Goal: Task Accomplishment & Management: Manage account settings

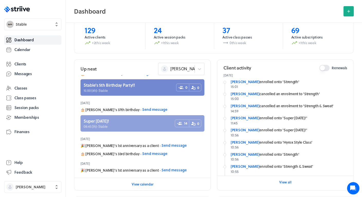
scroll to position [262, 0]
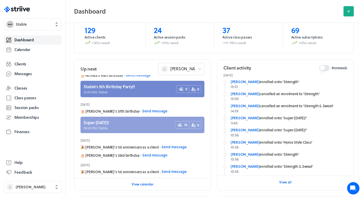
click at [113, 124] on link at bounding box center [142, 125] width 124 height 16
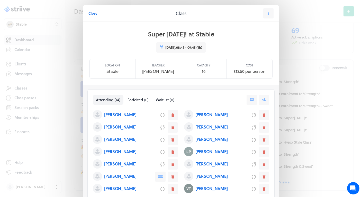
scroll to position [0, 0]
click at [91, 13] on span "Close" at bounding box center [92, 13] width 9 height 5
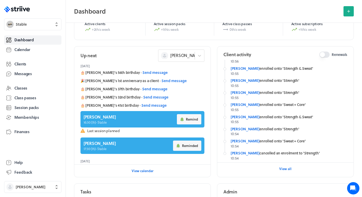
scroll to position [80, 0]
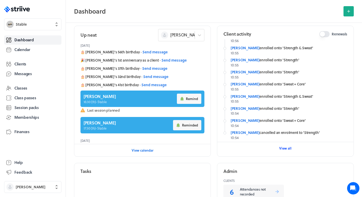
click at [287, 148] on span "View all" at bounding box center [285, 148] width 12 height 5
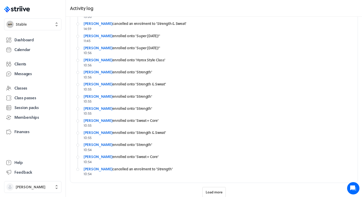
scroll to position [36, 0]
click at [215, 190] on span "Load more" at bounding box center [214, 192] width 17 height 5
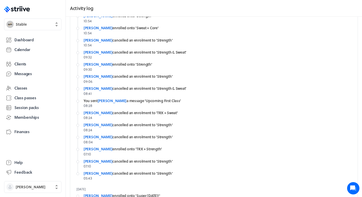
scroll to position [165, 0]
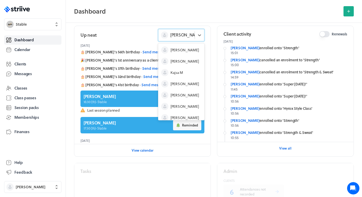
click at [181, 37] on span "[PERSON_NAME]" at bounding box center [186, 35] width 32 height 6
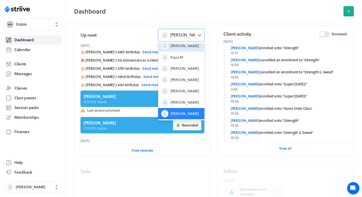
click at [180, 47] on span "[PERSON_NAME]" at bounding box center [184, 45] width 28 height 5
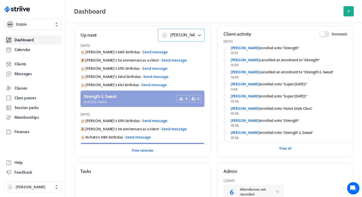
click at [129, 97] on link at bounding box center [142, 99] width 124 height 16
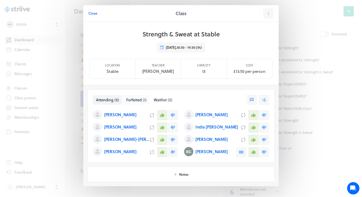
click at [140, 99] on span "Forfeited" at bounding box center [133, 100] width 15 height 6
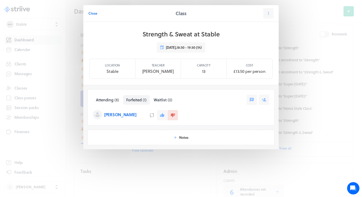
click at [106, 105] on div "Select a tab Attending (8) Forfeited (1) Waitlist (0) Attending ( 8 ) Forfeited…" at bounding box center [170, 100] width 154 height 10
click at [106, 101] on span "Attending" at bounding box center [104, 100] width 17 height 6
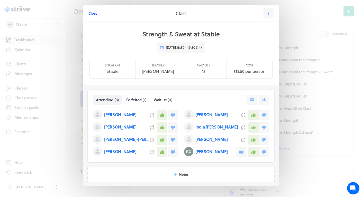
click at [94, 15] on span "Close" at bounding box center [92, 13] width 9 height 5
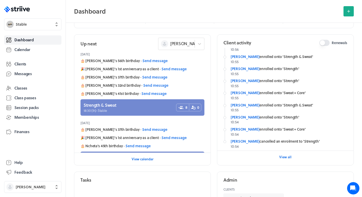
scroll to position [112, 0]
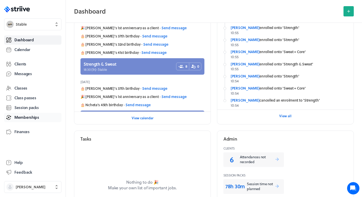
click at [25, 115] on span "Memberships" at bounding box center [26, 117] width 25 height 5
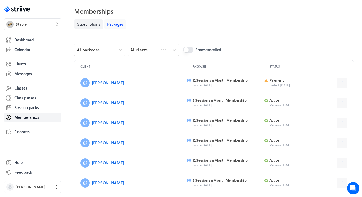
click at [117, 24] on link "Packages" at bounding box center [115, 25] width 22 height 10
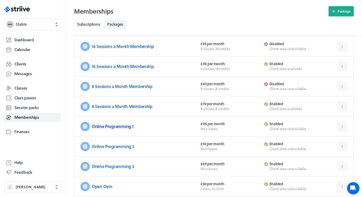
scroll to position [90, 0]
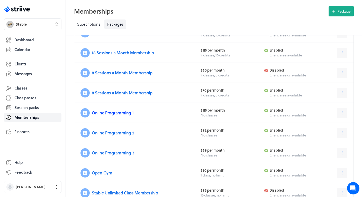
click at [113, 114] on link "Online Programming 1" at bounding box center [113, 113] width 42 height 6
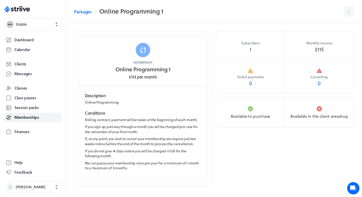
click at [134, 168] on p "We can pause your membership once per year for a minimum of 1 month to a maximu…" at bounding box center [143, 166] width 116 height 10
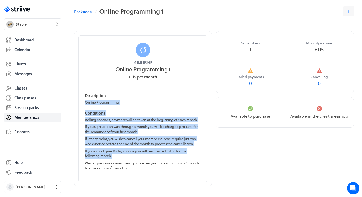
drag, startPoint x: 115, startPoint y: 154, endPoint x: 76, endPoint y: 101, distance: 66.6
click at [76, 101] on section "Membership Online Programming 1 £115 per month Description Online Programming C…" at bounding box center [143, 109] width 138 height 156
copy div "Online Programming Conditions Rolling contract, payment will be taken at the be…"
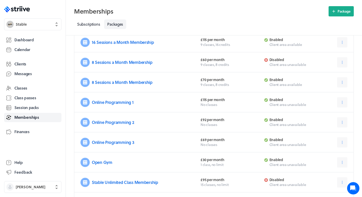
scroll to position [115, 0]
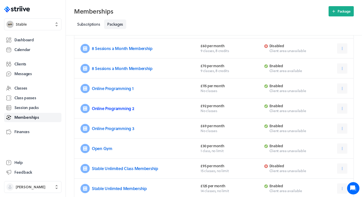
click at [118, 108] on link "Online Programming 2" at bounding box center [113, 109] width 42 height 6
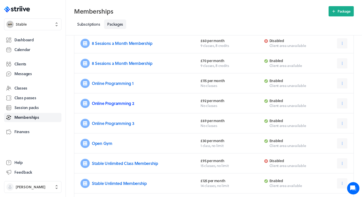
scroll to position [122, 0]
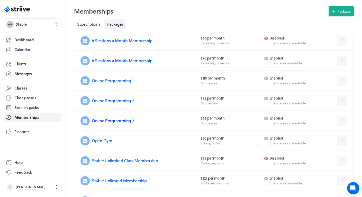
click at [121, 121] on link "Online Programming 3" at bounding box center [113, 121] width 42 height 6
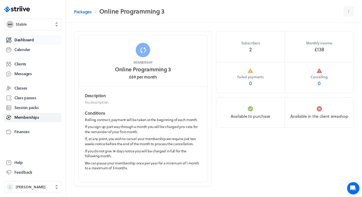
click at [34, 39] on link "Dashboard" at bounding box center [32, 39] width 57 height 9
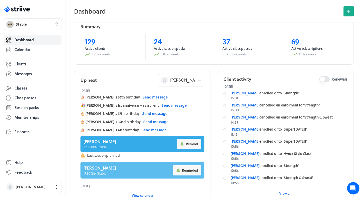
click at [104, 173] on link at bounding box center [142, 170] width 124 height 16
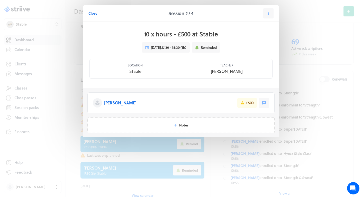
click at [113, 104] on p "[PERSON_NAME]" at bounding box center [120, 103] width 32 height 6
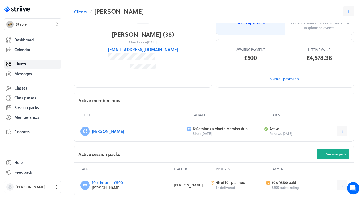
scroll to position [103, 0]
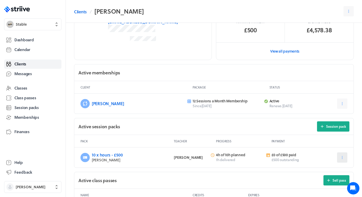
click at [344, 157] on button at bounding box center [342, 158] width 10 height 10
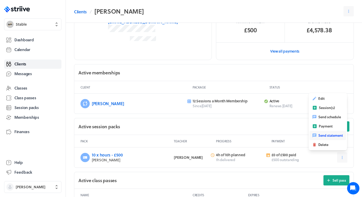
click at [328, 134] on span "Send statement" at bounding box center [330, 135] width 25 height 5
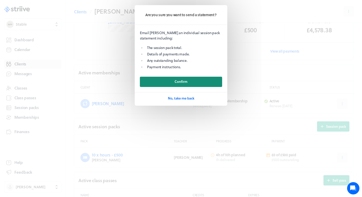
click at [204, 82] on button "Confirm" at bounding box center [181, 82] width 82 height 10
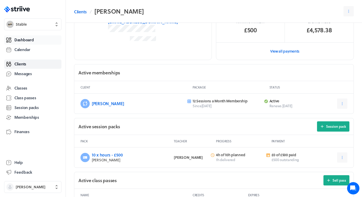
click at [35, 37] on link "Dashboard" at bounding box center [32, 39] width 57 height 9
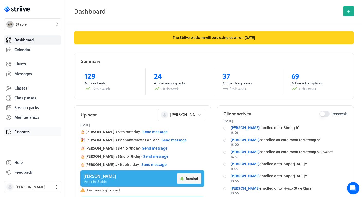
click at [23, 132] on span "Finances" at bounding box center [21, 131] width 15 height 5
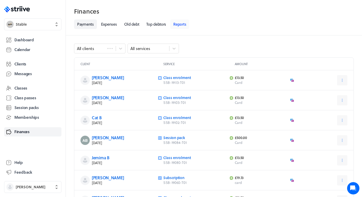
click at [183, 28] on link "Reports" at bounding box center [179, 25] width 19 height 10
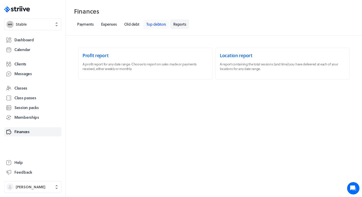
click at [162, 27] on link "Top debtors" at bounding box center [156, 25] width 26 height 10
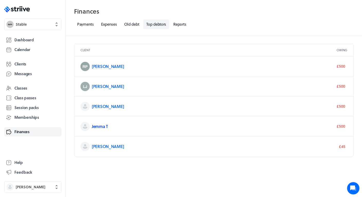
click at [100, 125] on link "Jemma T" at bounding box center [100, 127] width 16 height 6
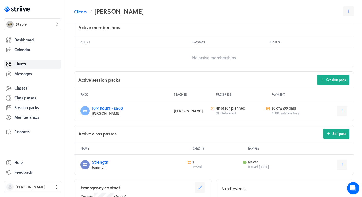
scroll to position [150, 0]
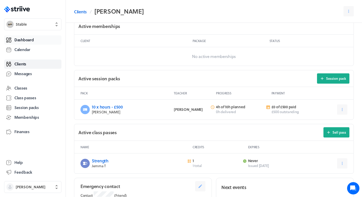
click at [28, 39] on span "Dashboard" at bounding box center [23, 39] width 19 height 5
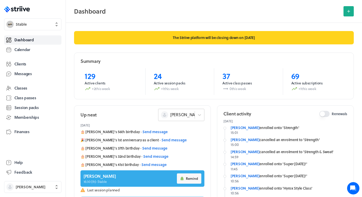
click at [177, 116] on div "[PERSON_NAME]" at bounding box center [178, 115] width 34 height 7
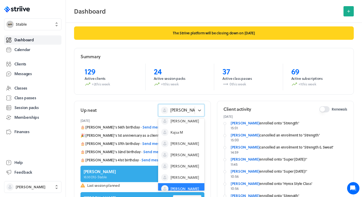
scroll to position [5, 0]
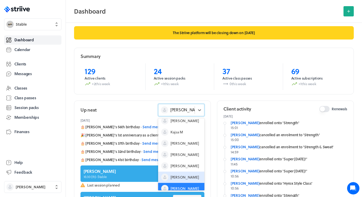
click at [179, 180] on div "[PERSON_NAME]" at bounding box center [181, 177] width 46 height 11
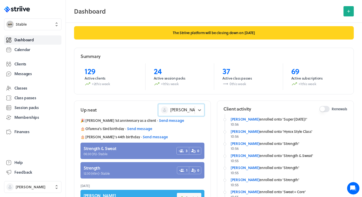
scroll to position [275, 0]
